Goal: Task Accomplishment & Management: Manage account settings

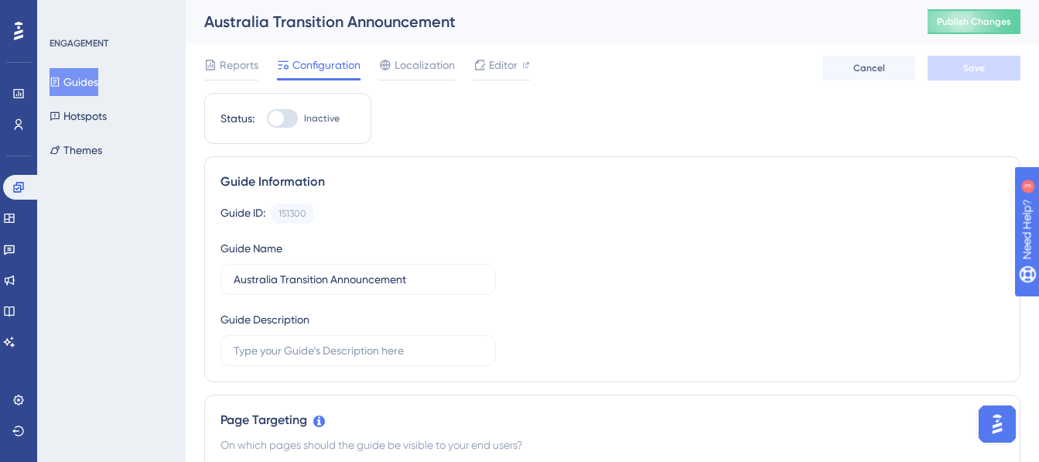
click at [286, 115] on div at bounding box center [282, 118] width 31 height 19
click at [267, 118] on input "Inactive" at bounding box center [266, 118] width 1 height 1
checkbox input "true"
click at [1008, 73] on button "Save" at bounding box center [973, 68] width 93 height 25
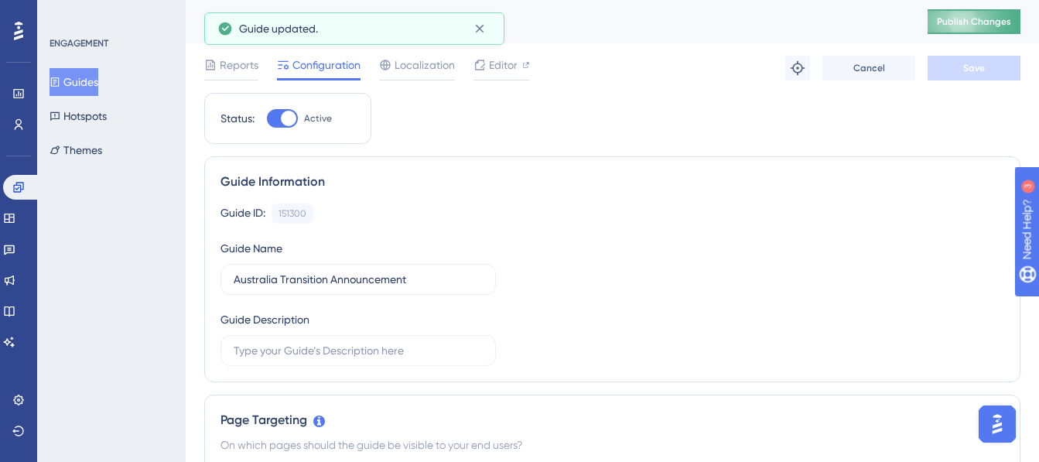
click at [974, 21] on span "Publish Changes" at bounding box center [974, 21] width 74 height 12
click at [483, 32] on icon at bounding box center [479, 29] width 9 height 9
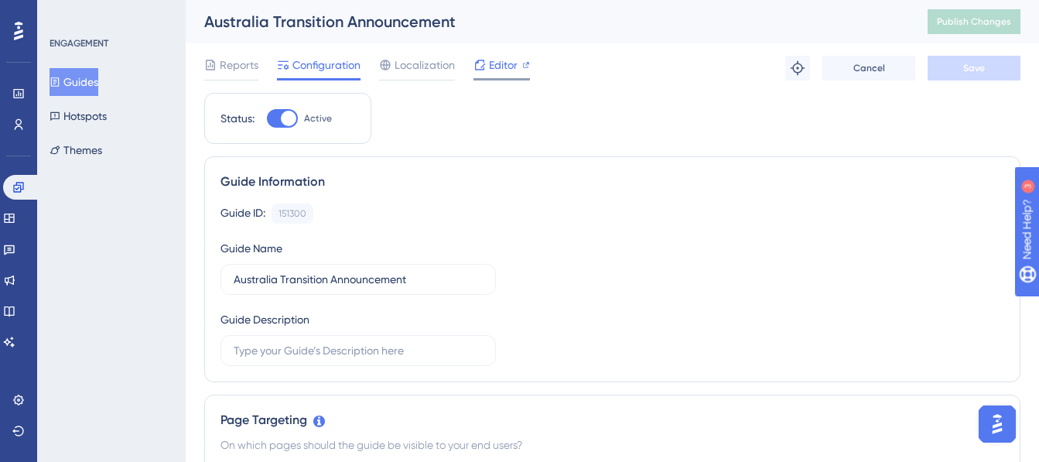
click at [506, 62] on span "Editor" at bounding box center [503, 65] width 29 height 19
click at [20, 94] on icon at bounding box center [18, 93] width 10 height 9
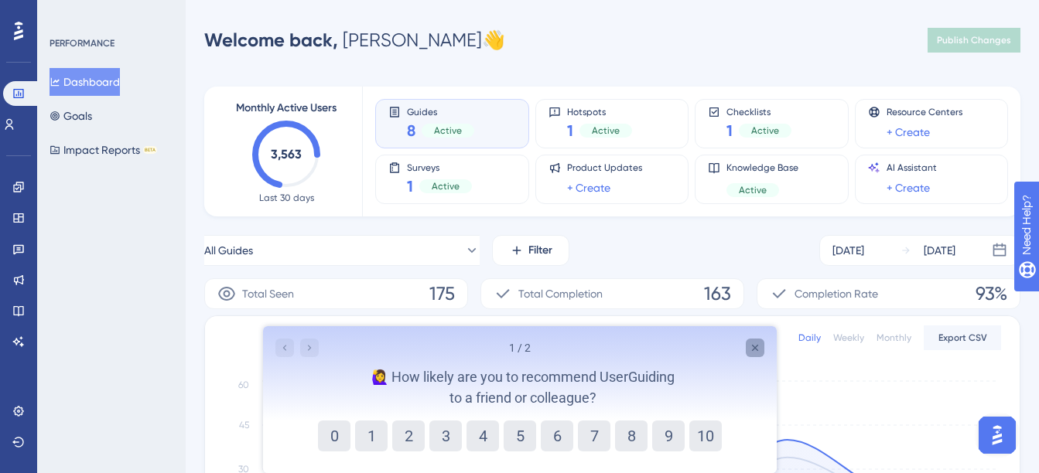
click at [753, 346] on icon "Close survey" at bounding box center [754, 348] width 6 height 6
